Goal: Obtain resource: Download file/media

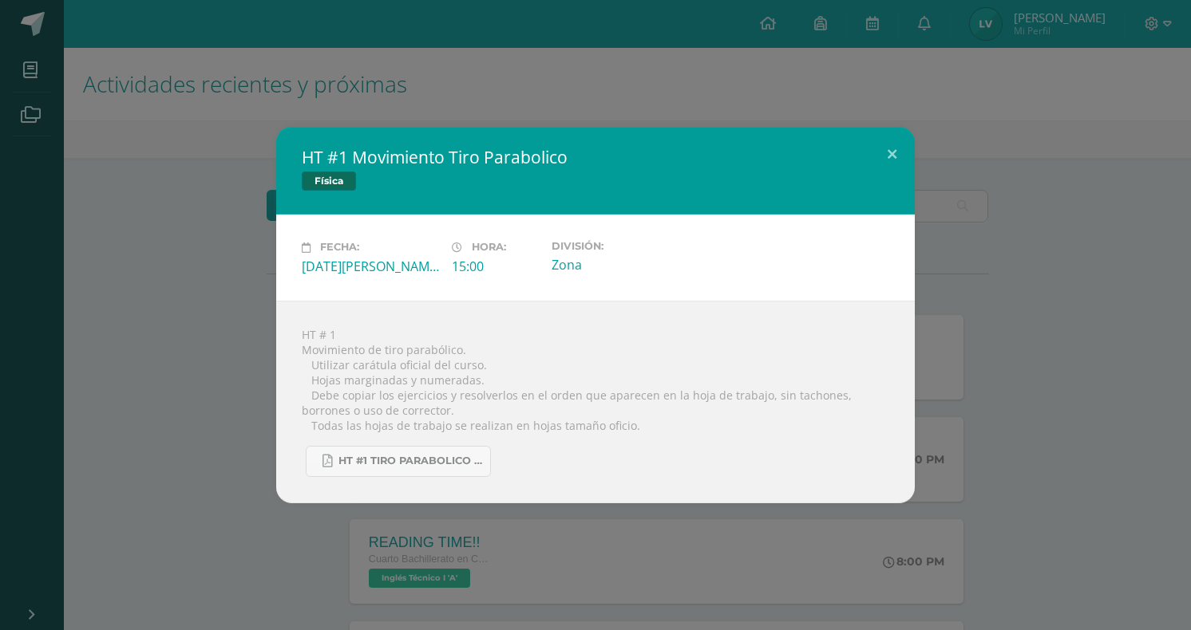
scroll to position [939, 0]
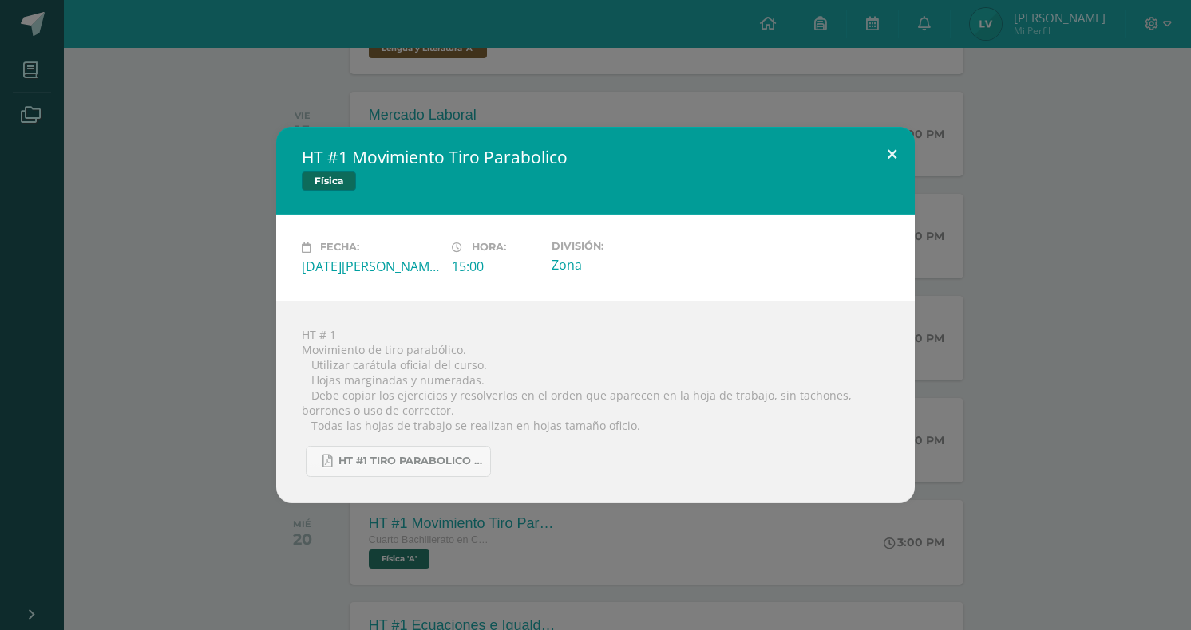
click at [886, 160] on button at bounding box center [891, 154] width 45 height 54
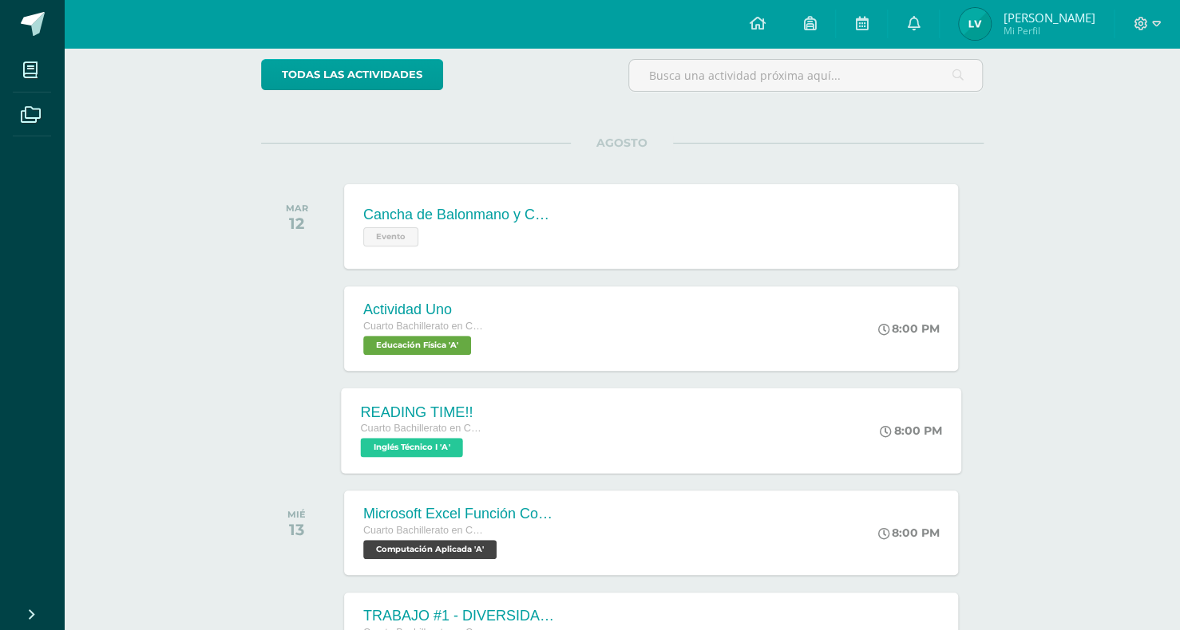
scroll to position [0, 0]
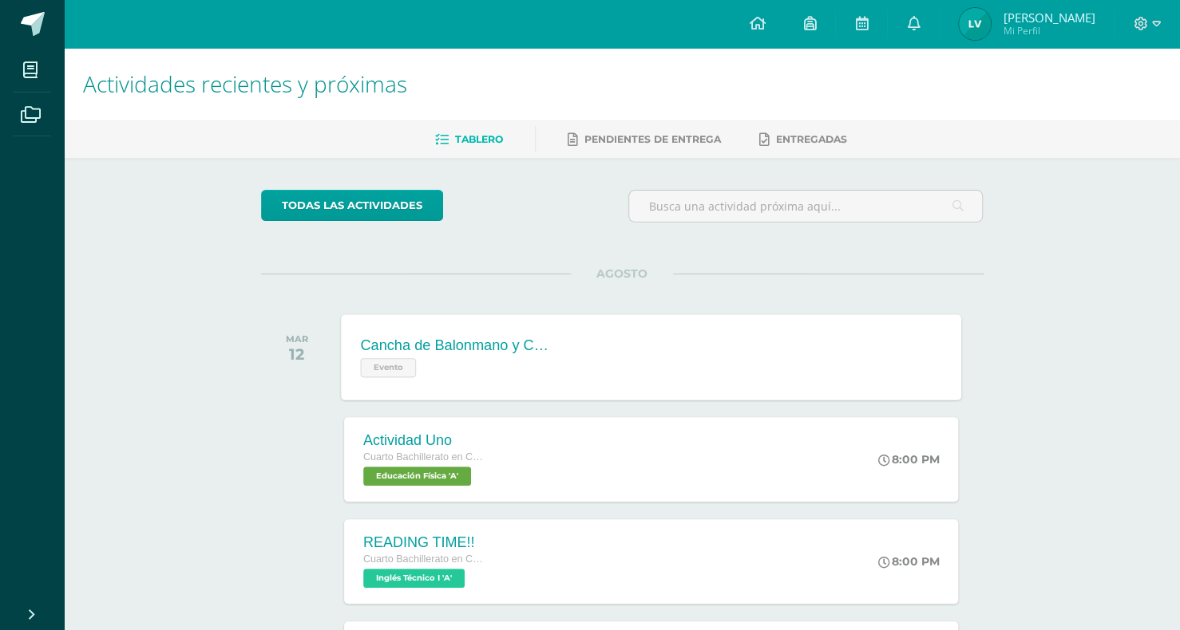
click at [565, 369] on div "Cancha de Balonmano y Contenido Evento" at bounding box center [457, 356] width 232 height 85
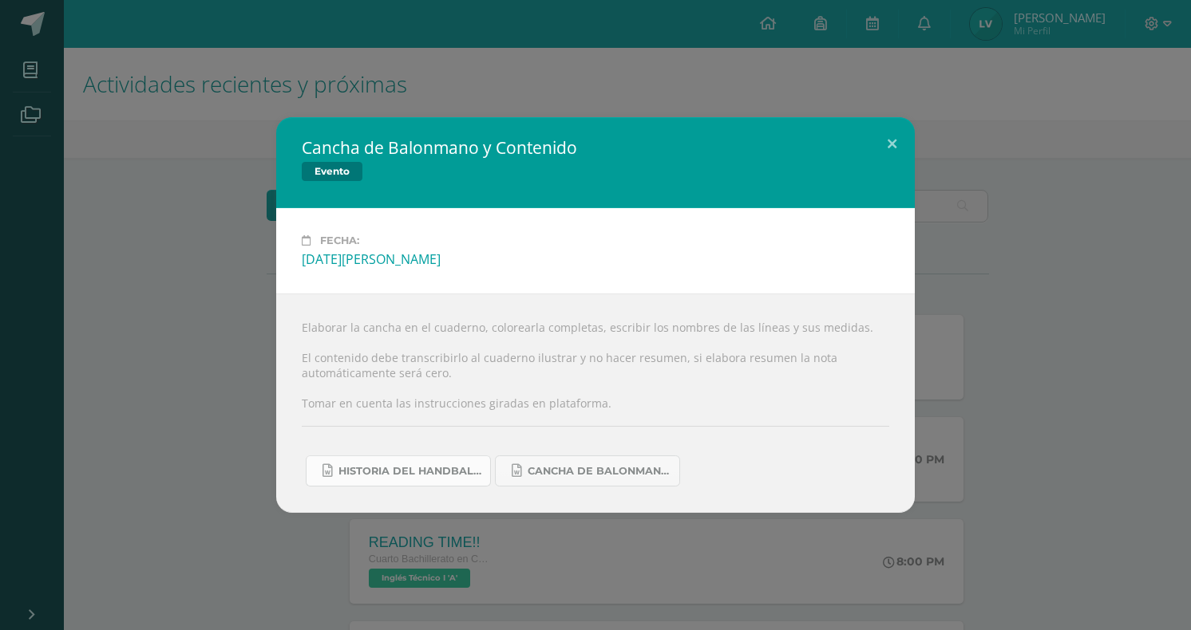
click at [454, 468] on span "Historia del handball.docx" at bounding box center [410, 471] width 144 height 13
click at [604, 462] on link "Cancha de Balonmano.docx" at bounding box center [587, 471] width 185 height 31
click at [881, 146] on button at bounding box center [891, 144] width 45 height 54
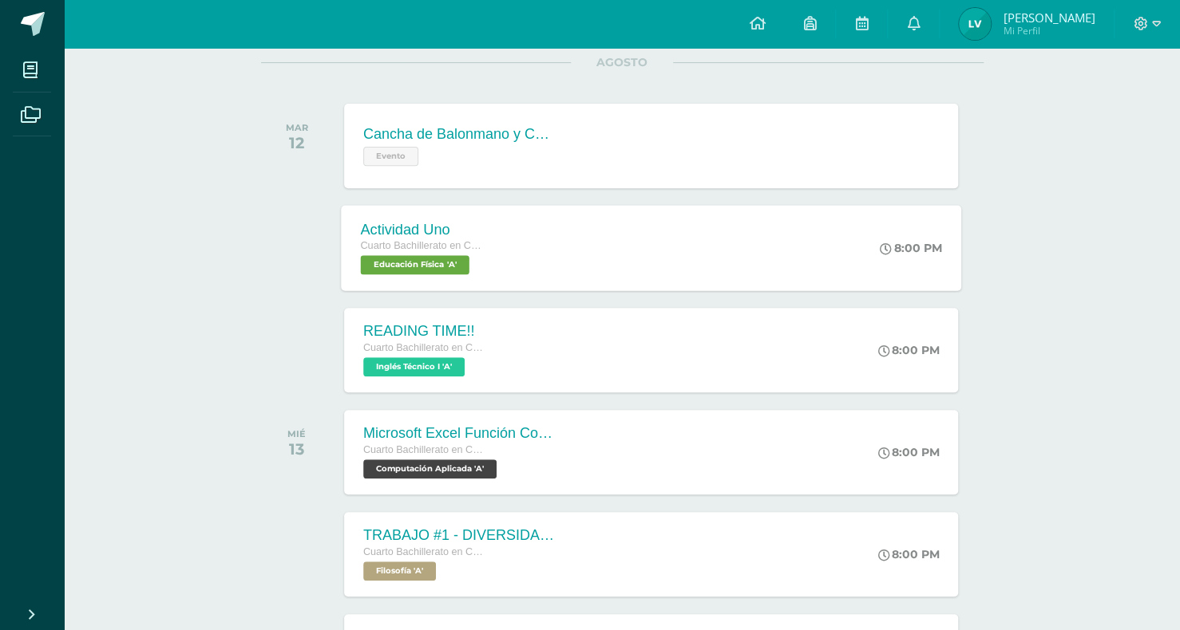
scroll to position [239, 0]
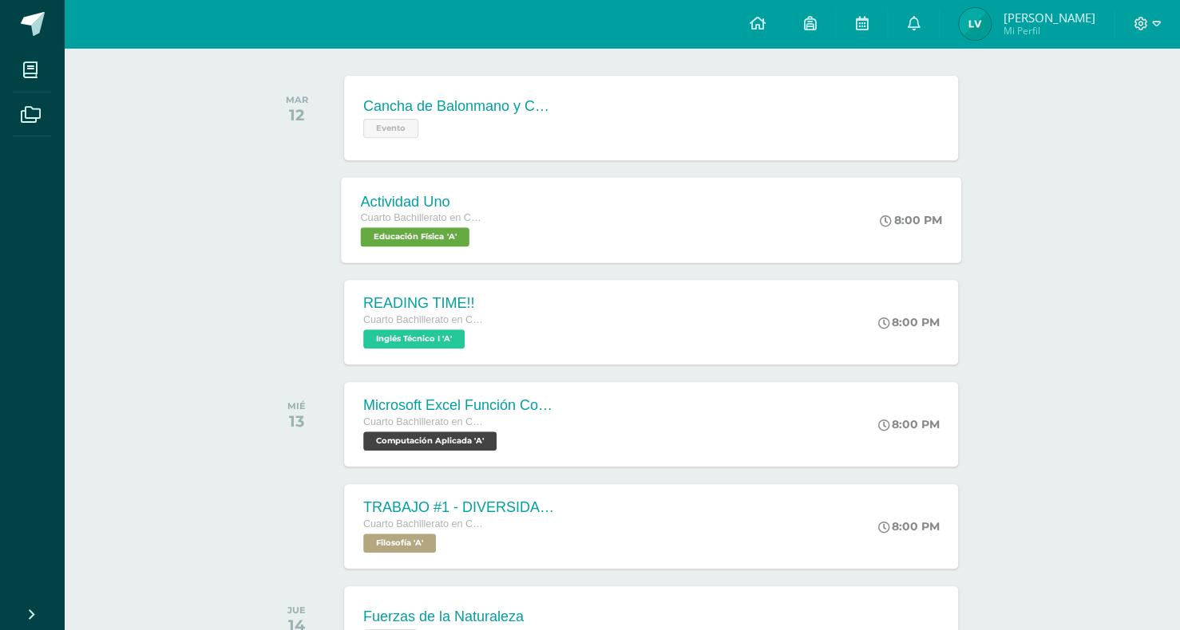
click at [575, 255] on div "Actividad Uno Cuarto Bachillerato en CCLL con Orientación en Computación Educac…" at bounding box center [651, 219] width 620 height 85
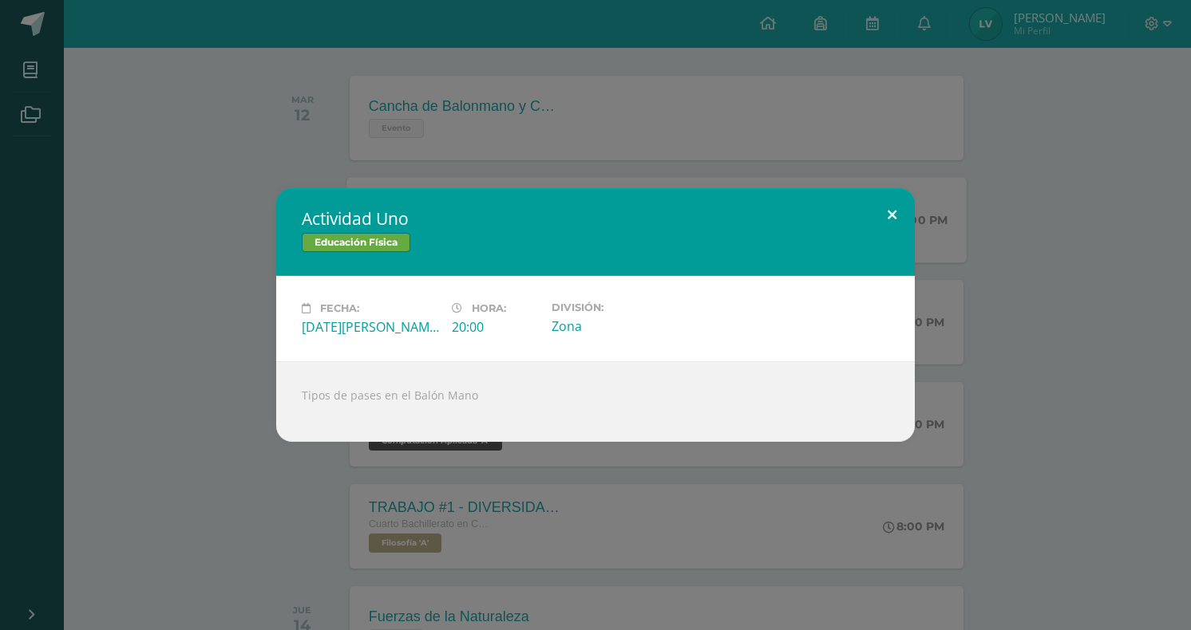
click at [884, 215] on button at bounding box center [891, 215] width 45 height 54
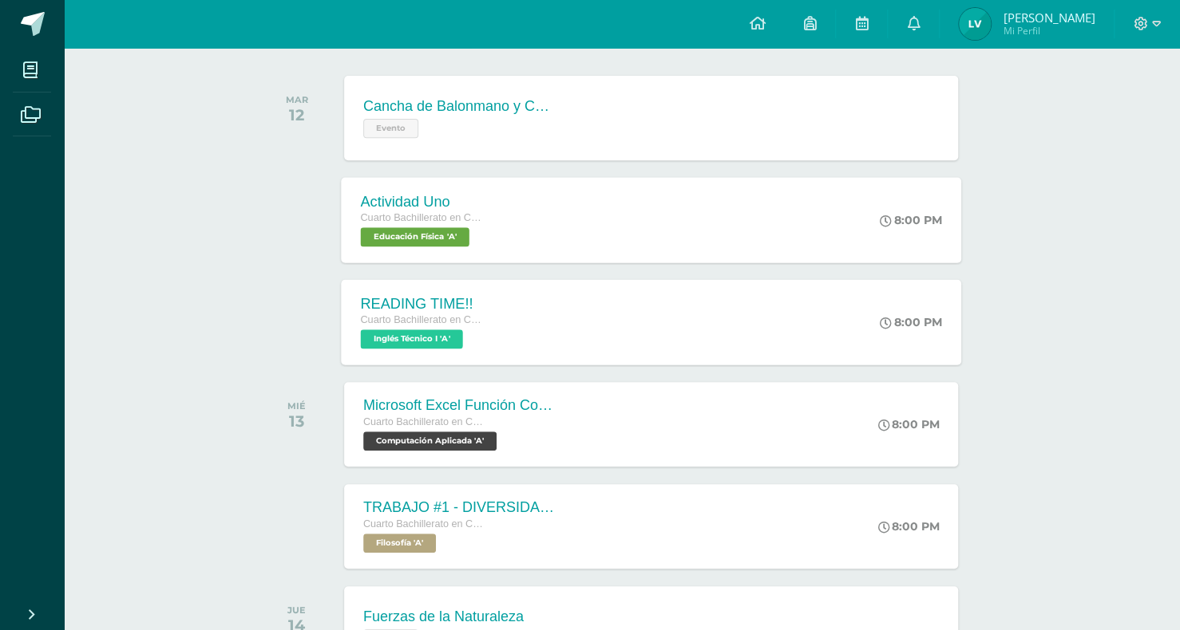
click at [677, 302] on div "READING TIME!! Cuarto Bachillerato en CCLL con Orientación en Computación Inglé…" at bounding box center [651, 321] width 620 height 85
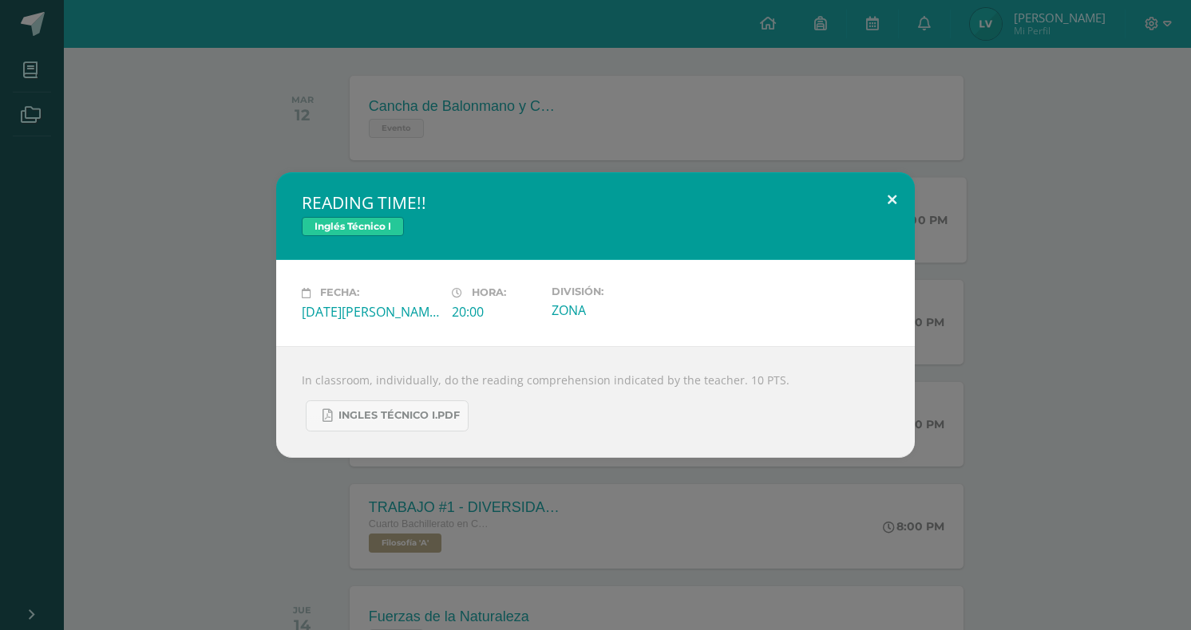
click at [897, 209] on button at bounding box center [891, 199] width 45 height 54
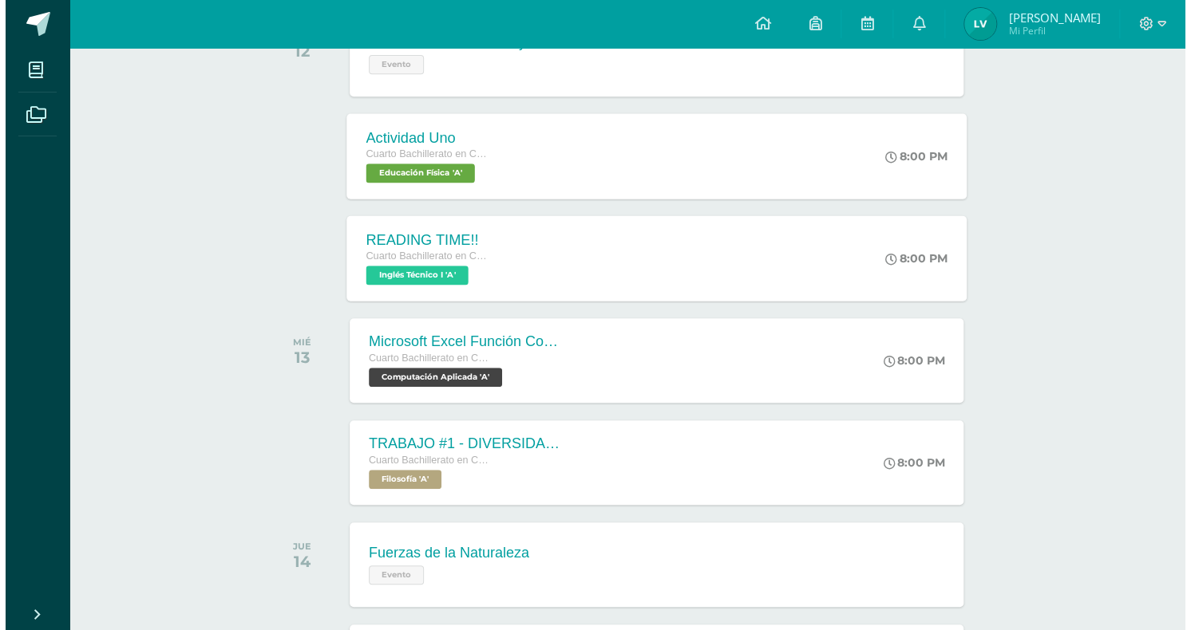
scroll to position [399, 0]
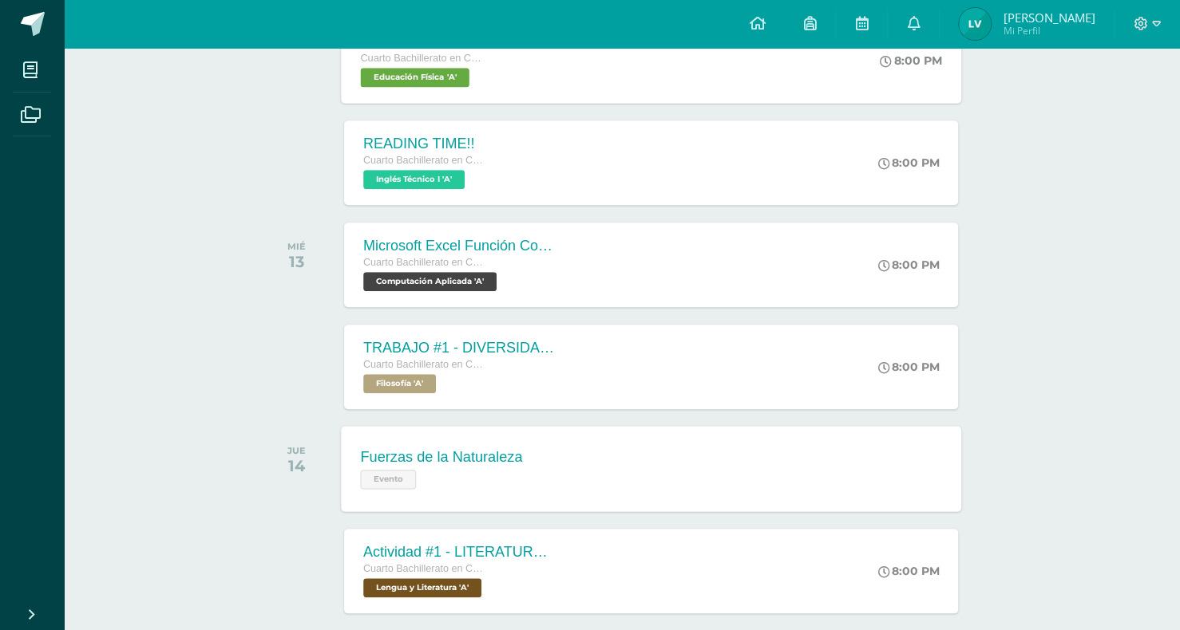
click at [599, 474] on div "Fuerzas de la Naturaleza Evento Fuerzas de la Naturaleza Evento Fecha: [DATE][P…" at bounding box center [651, 468] width 620 height 85
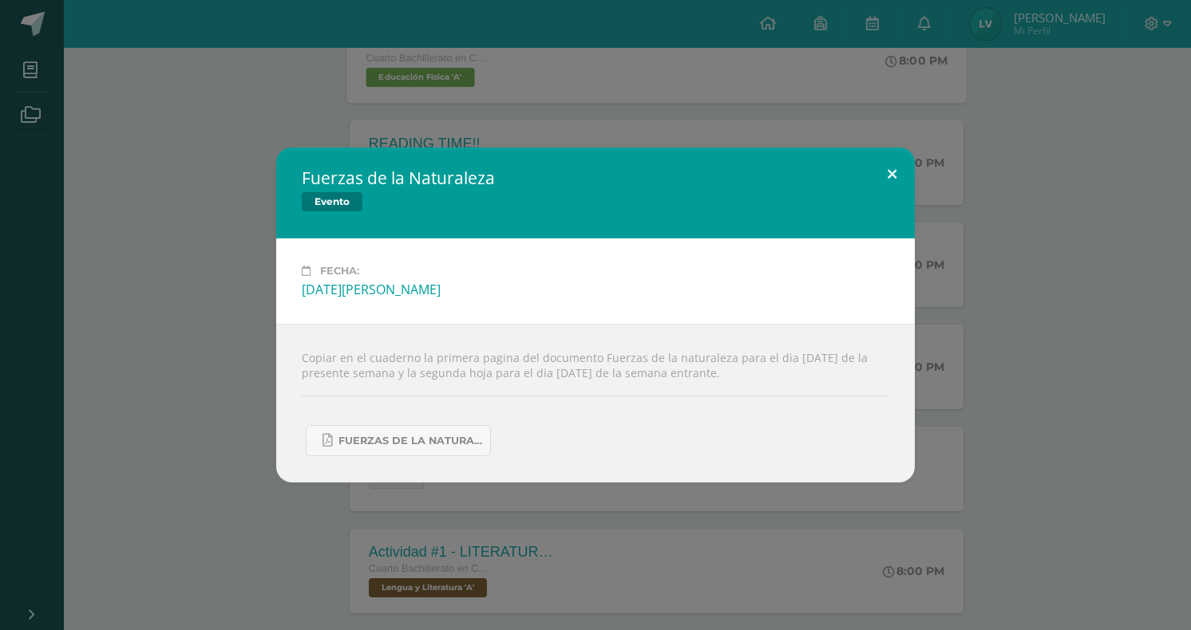
click at [879, 180] on button at bounding box center [891, 175] width 45 height 54
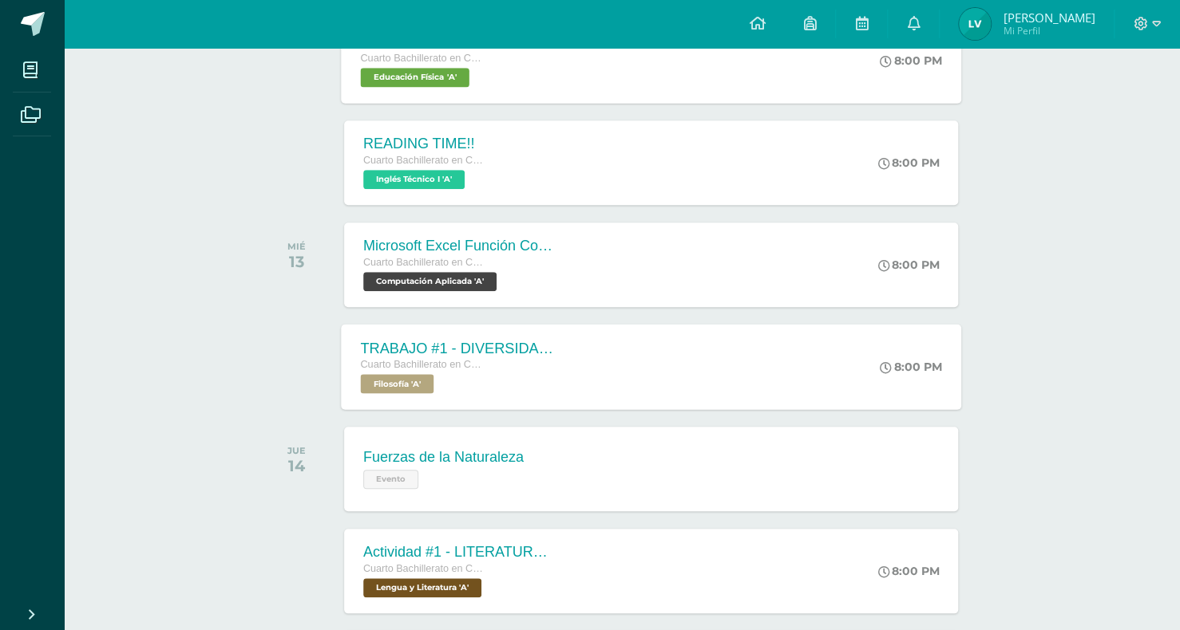
click at [524, 387] on div "Cuarto Bachillerato en CCLL con Orientación en Computación Filosofía 'A'" at bounding box center [456, 375] width 193 height 37
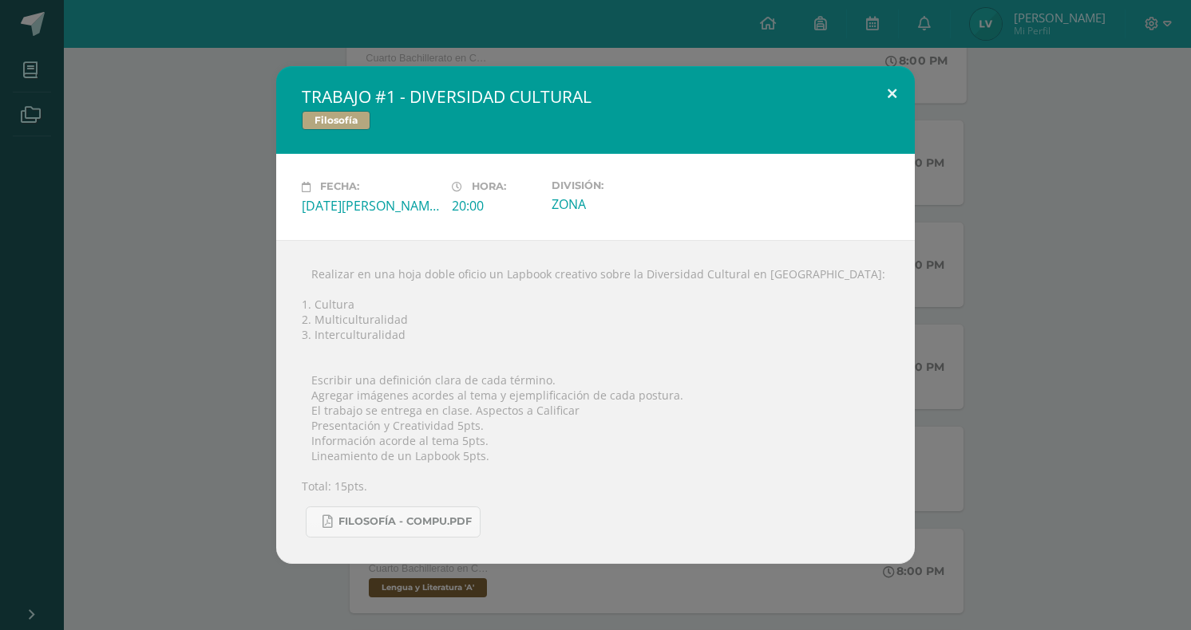
click at [890, 90] on button at bounding box center [891, 93] width 45 height 54
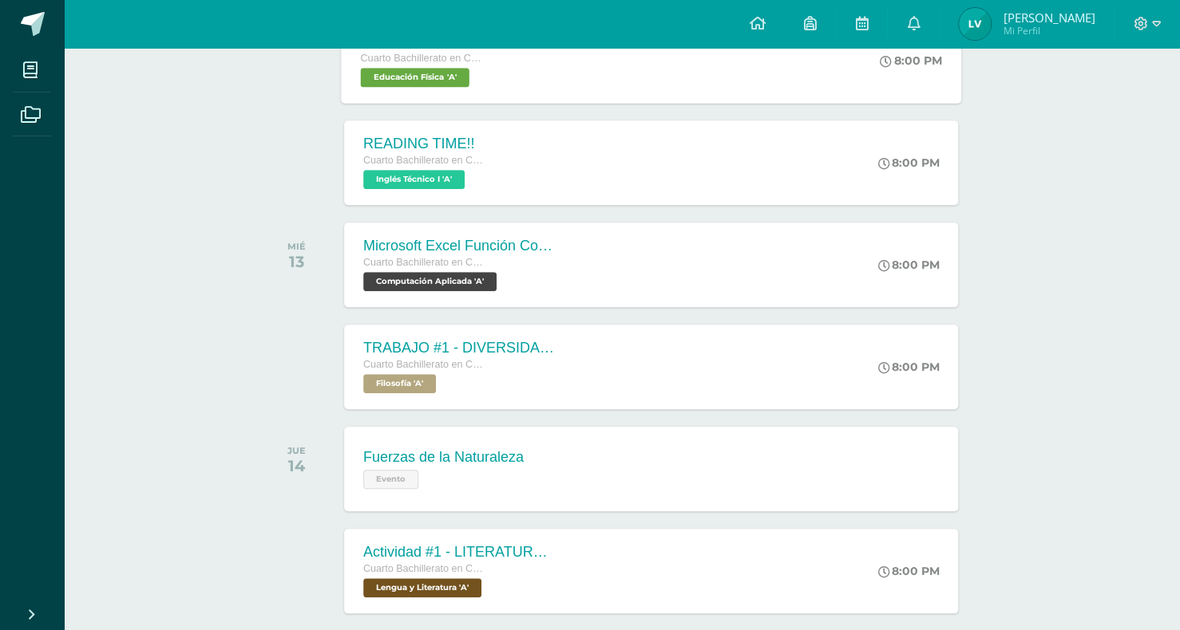
click at [540, 348] on div "TRABAJO #1 - DIVERSIDAD CULTURAL" at bounding box center [459, 348] width 192 height 17
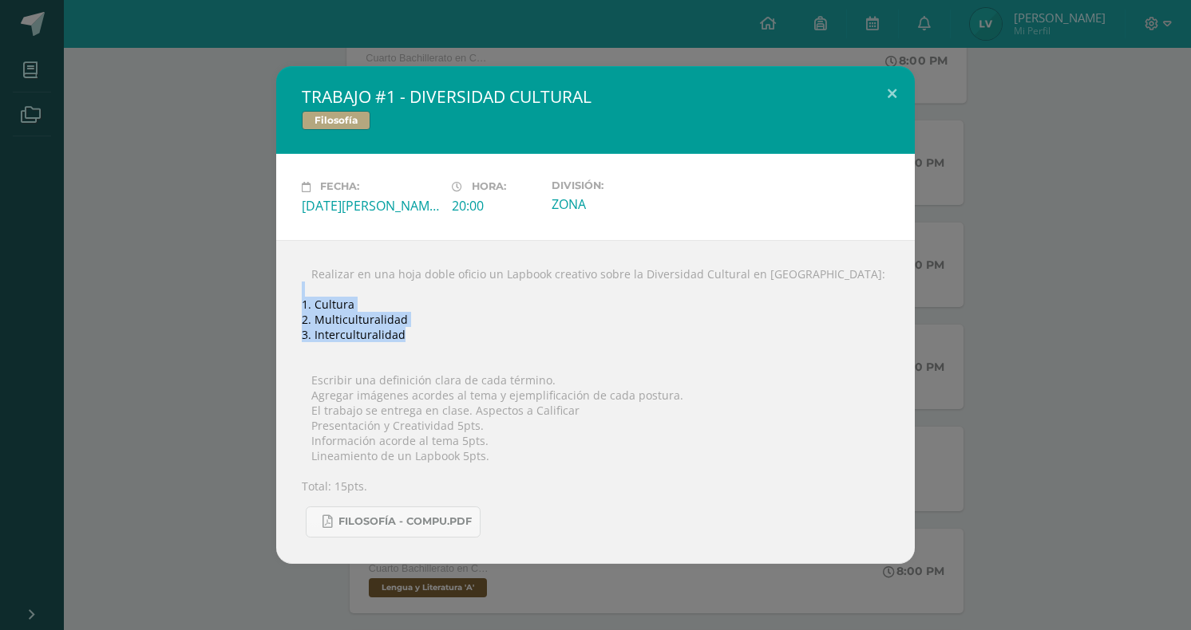
drag, startPoint x: 300, startPoint y: 294, endPoint x: 414, endPoint y: 337, distance: 122.0
click at [414, 337] on div " Realizar en una hoja doble oficio un Lapbook creativo sobre la Diversidad Cul…" at bounding box center [595, 402] width 638 height 324
click at [630, 279] on div " Realizar en una hoja doble oficio un Lapbook creativo sobre la Diversidad Cul…" at bounding box center [595, 402] width 638 height 324
drag, startPoint x: 623, startPoint y: 273, endPoint x: 816, endPoint y: 274, distance: 192.3
click at [816, 274] on div " Realizar en una hoja doble oficio un Lapbook creativo sobre la Diversidad Cul…" at bounding box center [595, 402] width 638 height 324
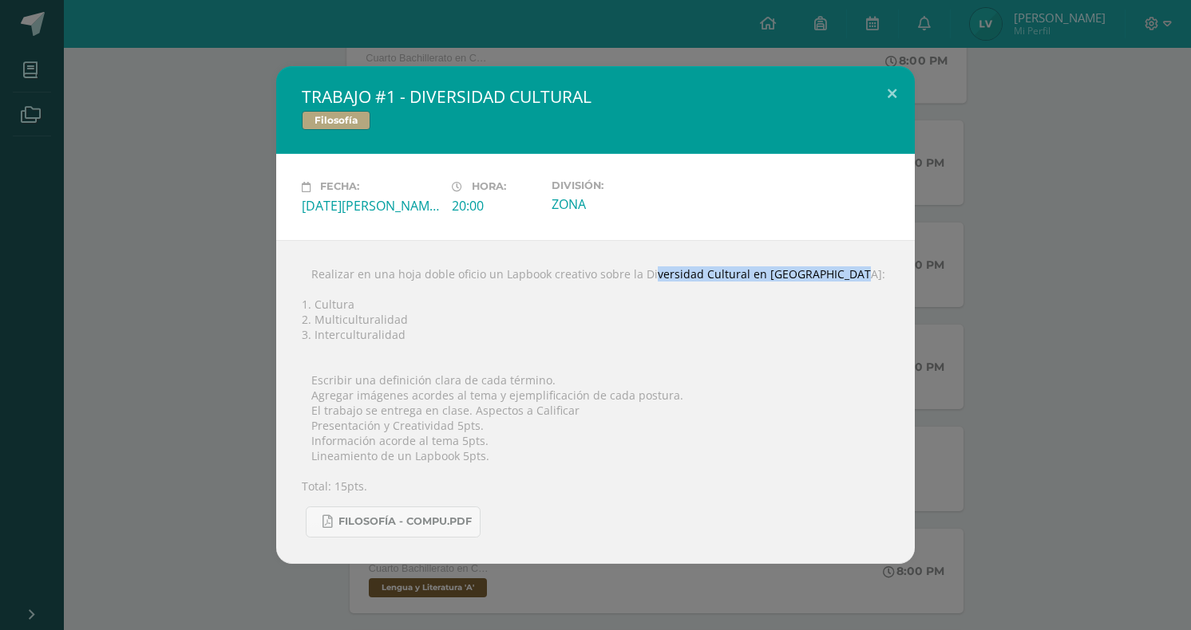
copy div "la Diversidad Cultural en [GEOGRAPHIC_DATA]:"
drag, startPoint x: 302, startPoint y: 298, endPoint x: 402, endPoint y: 329, distance: 104.3
click at [402, 329] on div " Realizar en una hoja doble oficio un Lapbook creativo sobre la Diversidad Cul…" at bounding box center [595, 402] width 638 height 324
copy div "1. Cultura 2. Multiculturalidad 3. Interculturalidad"
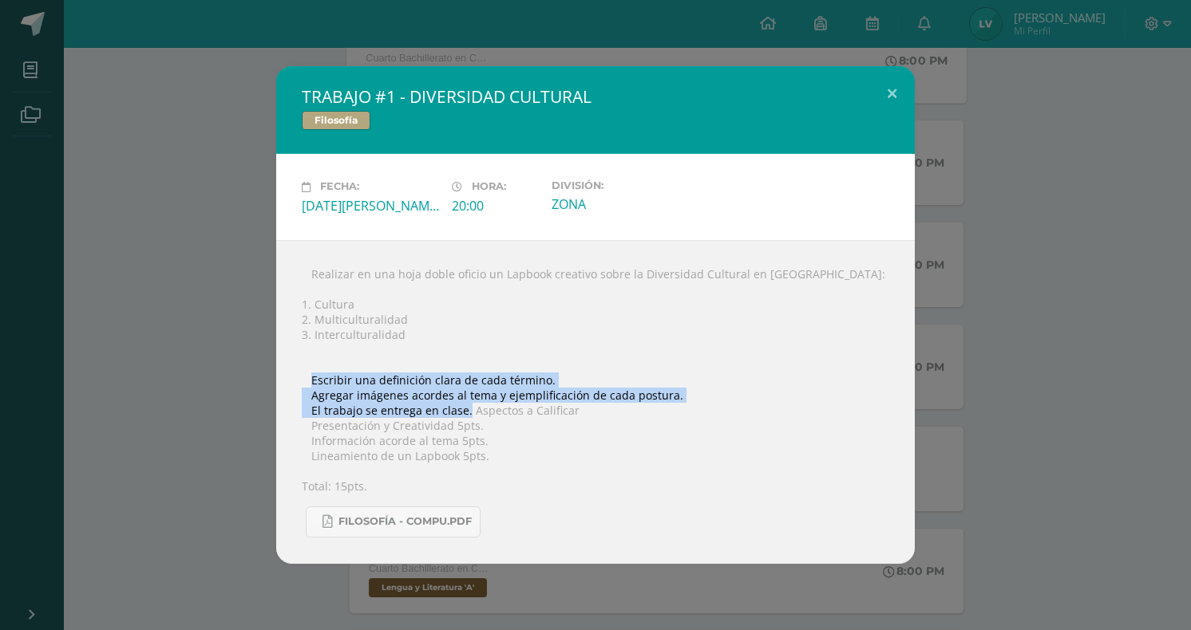
drag, startPoint x: 310, startPoint y: 380, endPoint x: 466, endPoint y: 413, distance: 160.0
click at [466, 413] on div " Realizar en una hoja doble oficio un Lapbook creativo sobre la Diversidad Cul…" at bounding box center [595, 402] width 638 height 324
copy div "Escribir una definición clara de cada término.  Agregar imágenes acordes al te…"
